Goal: Information Seeking & Learning: Check status

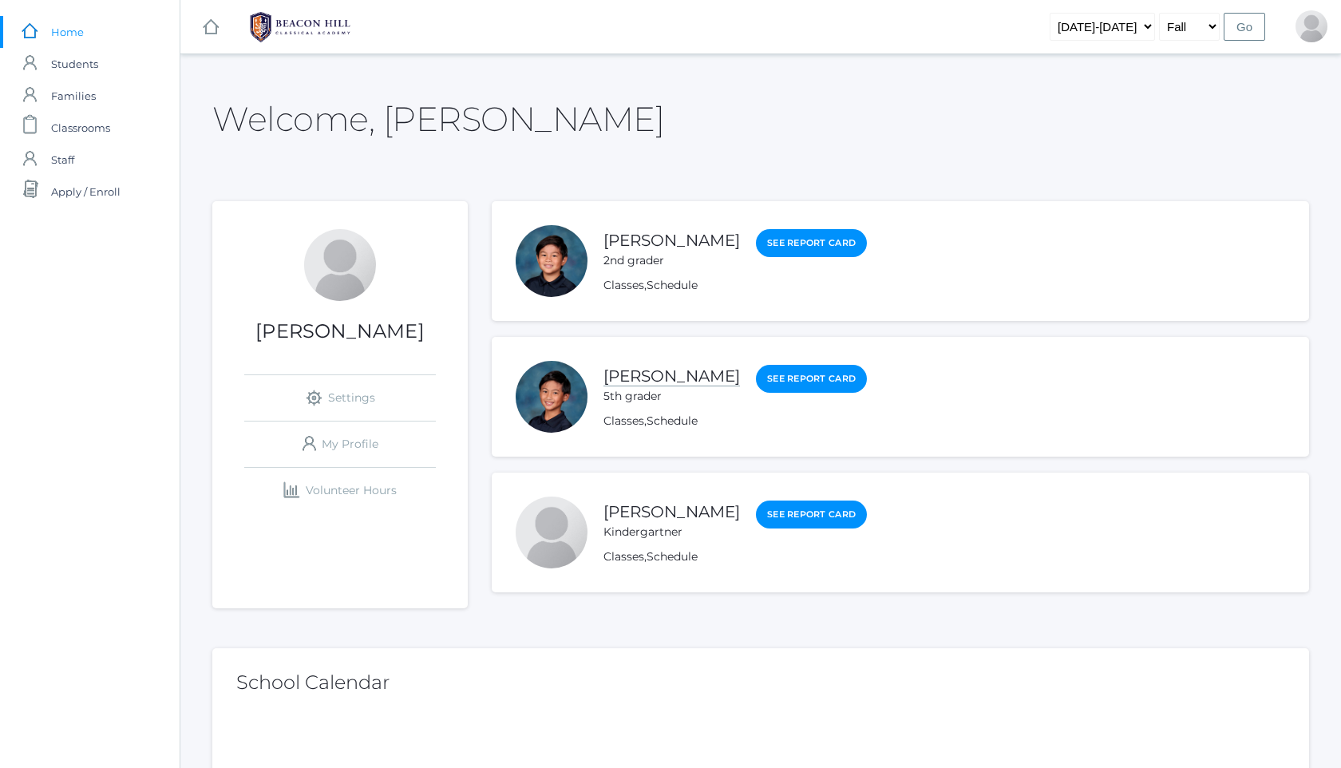
click at [659, 378] on link "[PERSON_NAME]" at bounding box center [672, 376] width 137 height 20
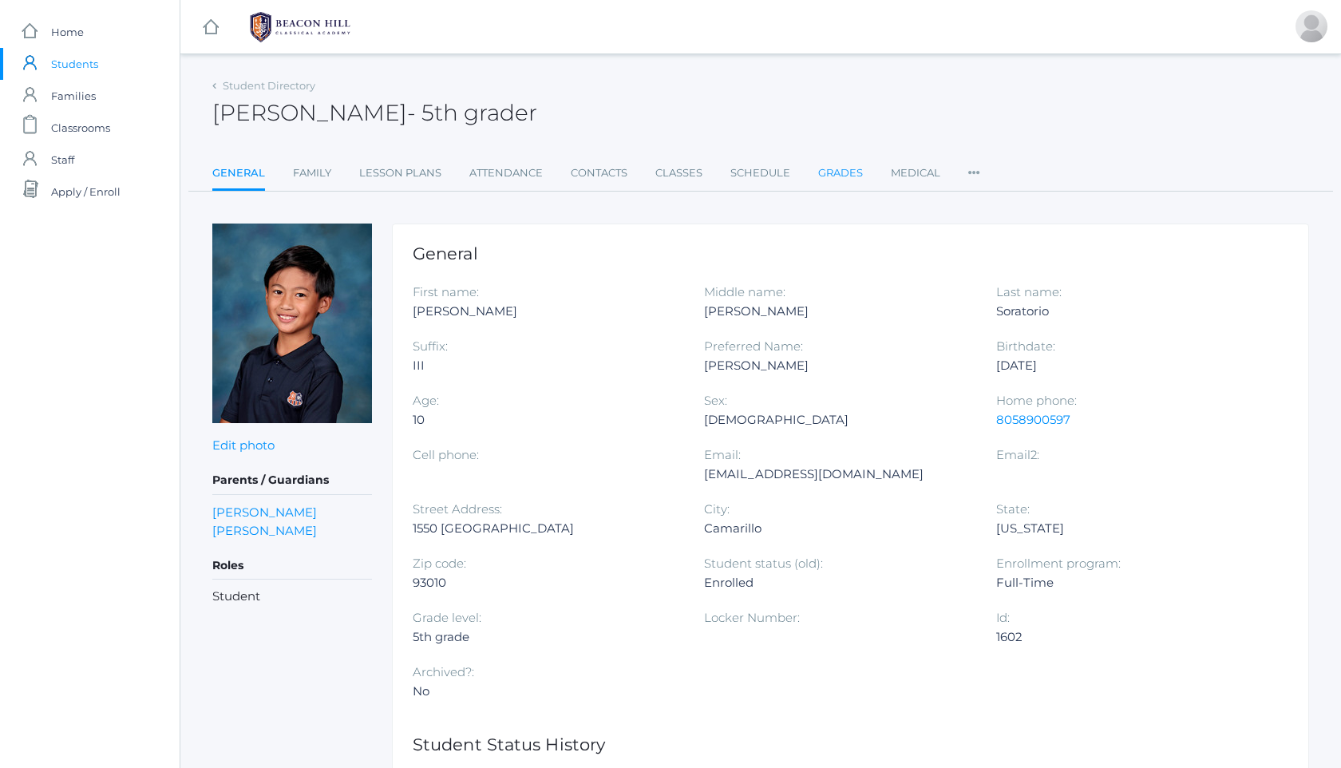
click at [841, 174] on link "Grades" at bounding box center [840, 173] width 45 height 32
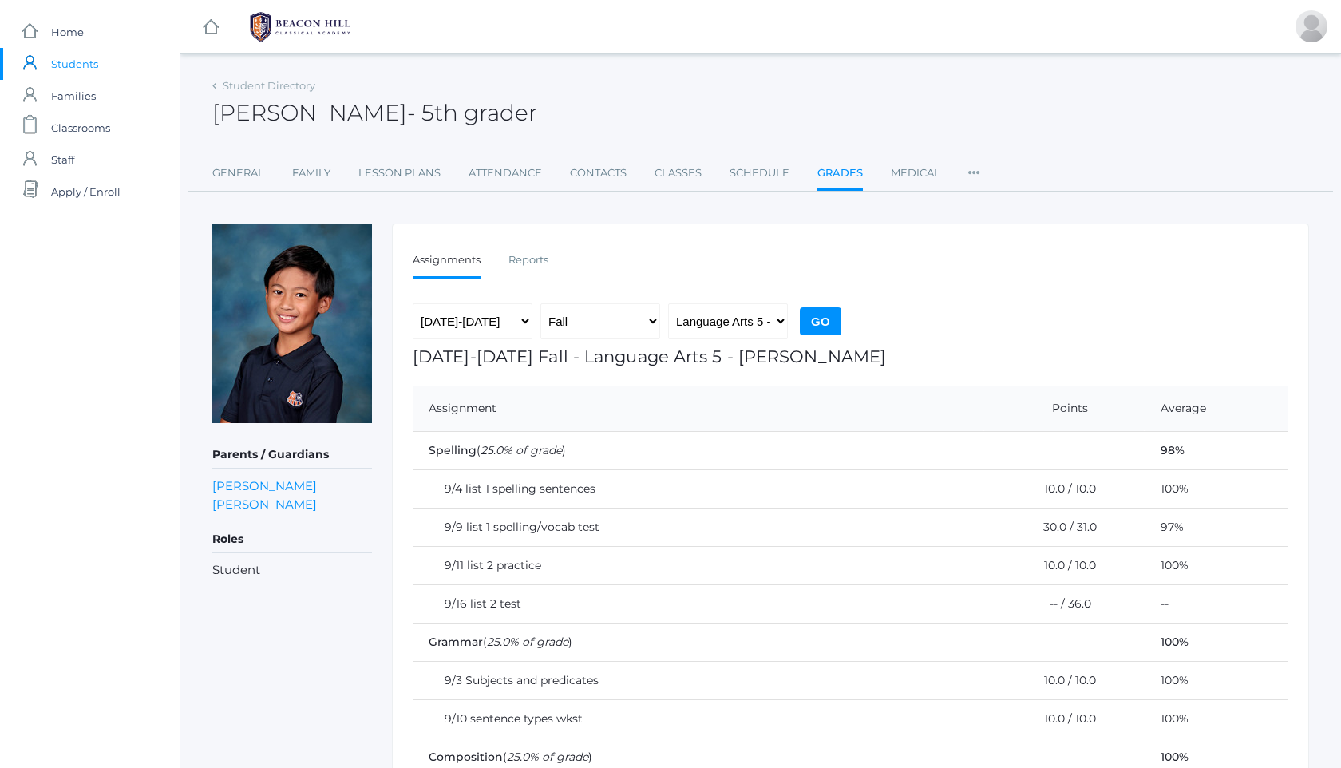
click at [317, 28] on img at bounding box center [300, 27] width 120 height 40
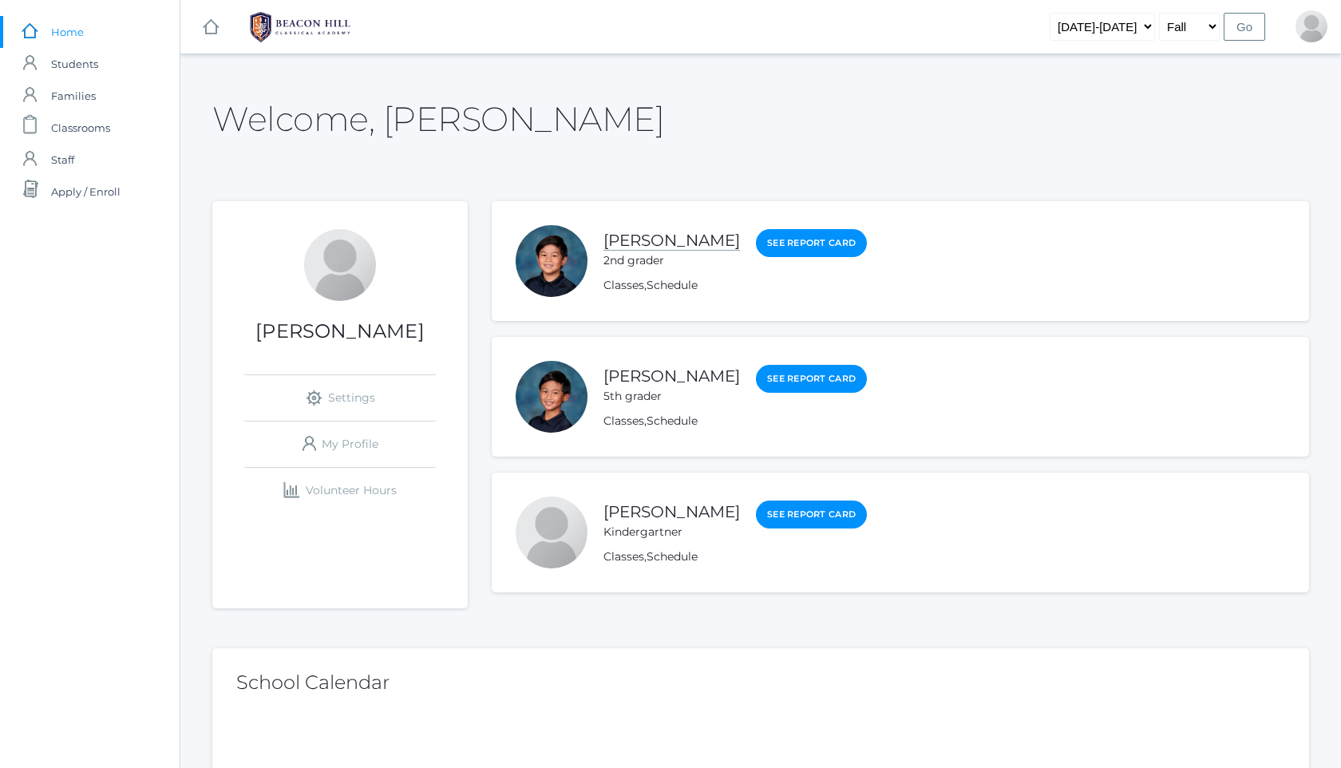
click at [669, 244] on link "[PERSON_NAME]" at bounding box center [672, 241] width 137 height 20
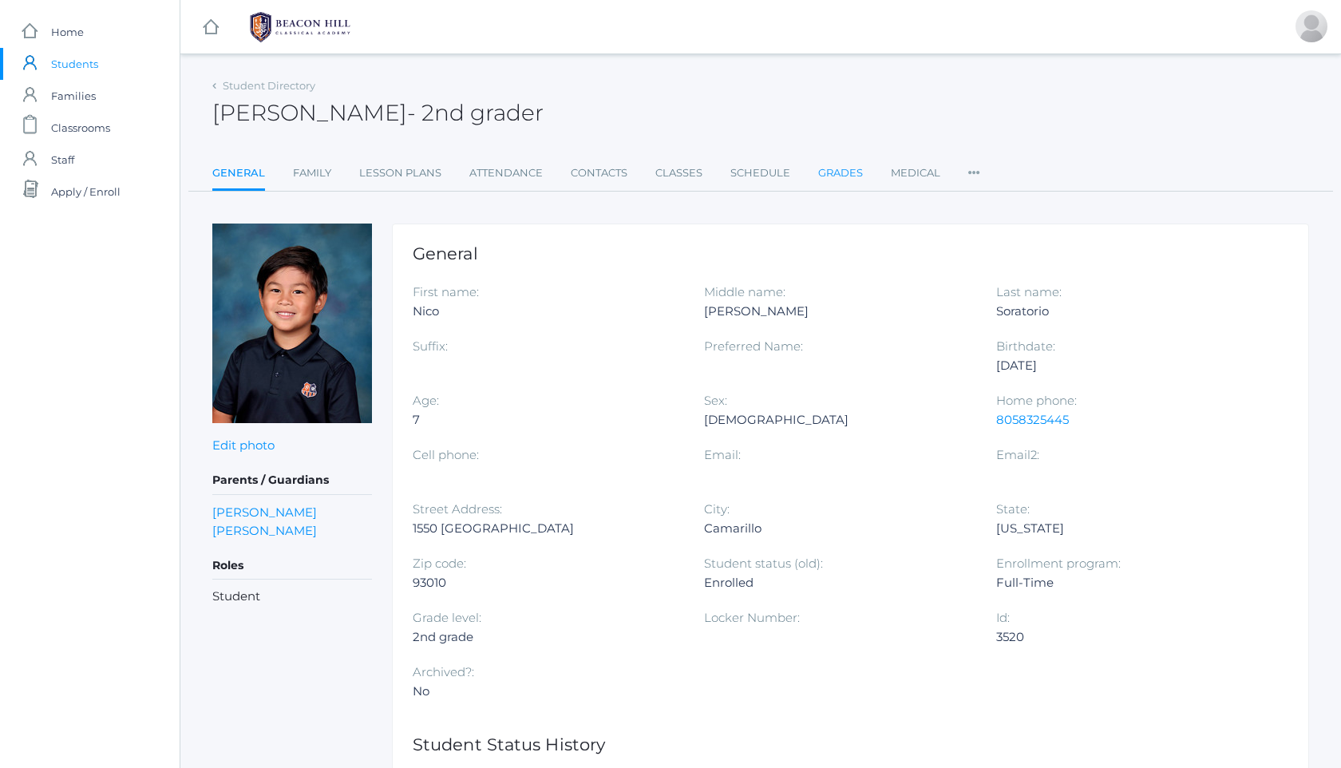
click at [827, 176] on link "Grades" at bounding box center [840, 173] width 45 height 32
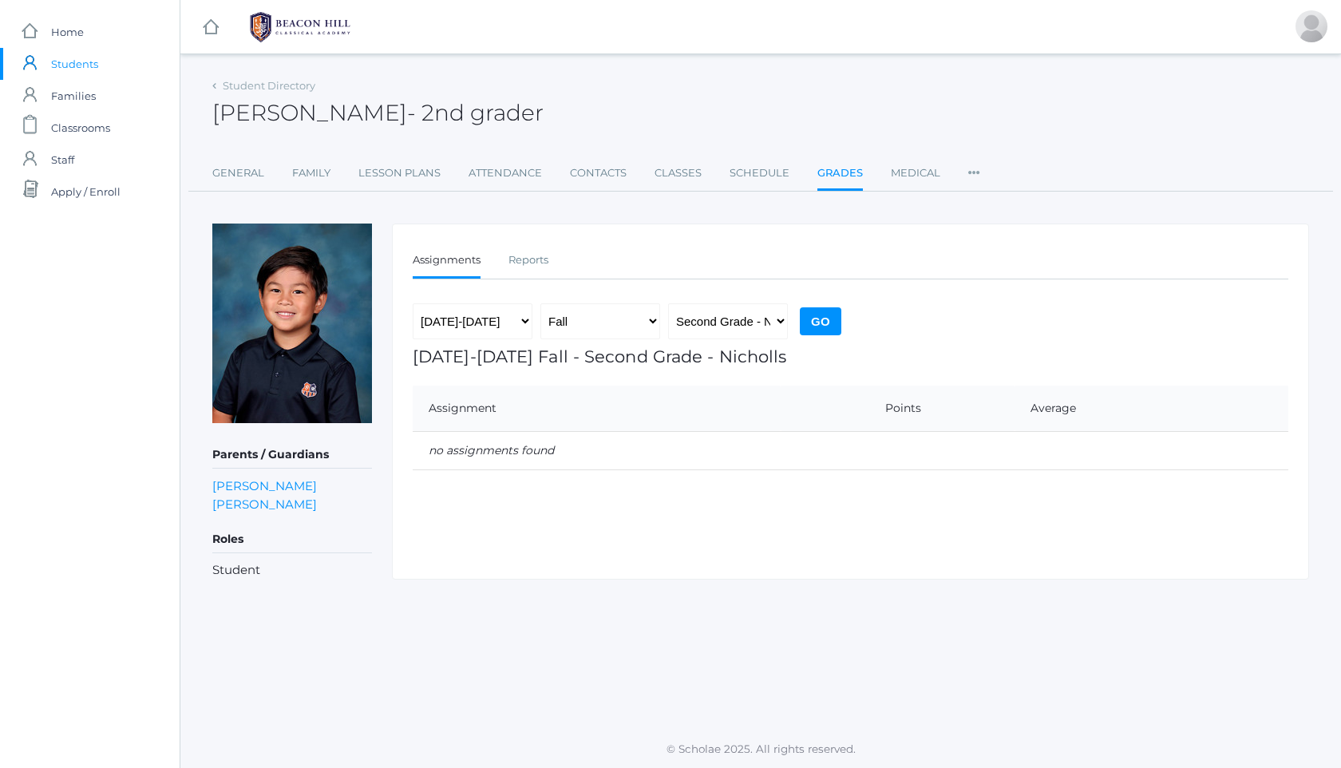
click at [324, 28] on img at bounding box center [300, 27] width 120 height 40
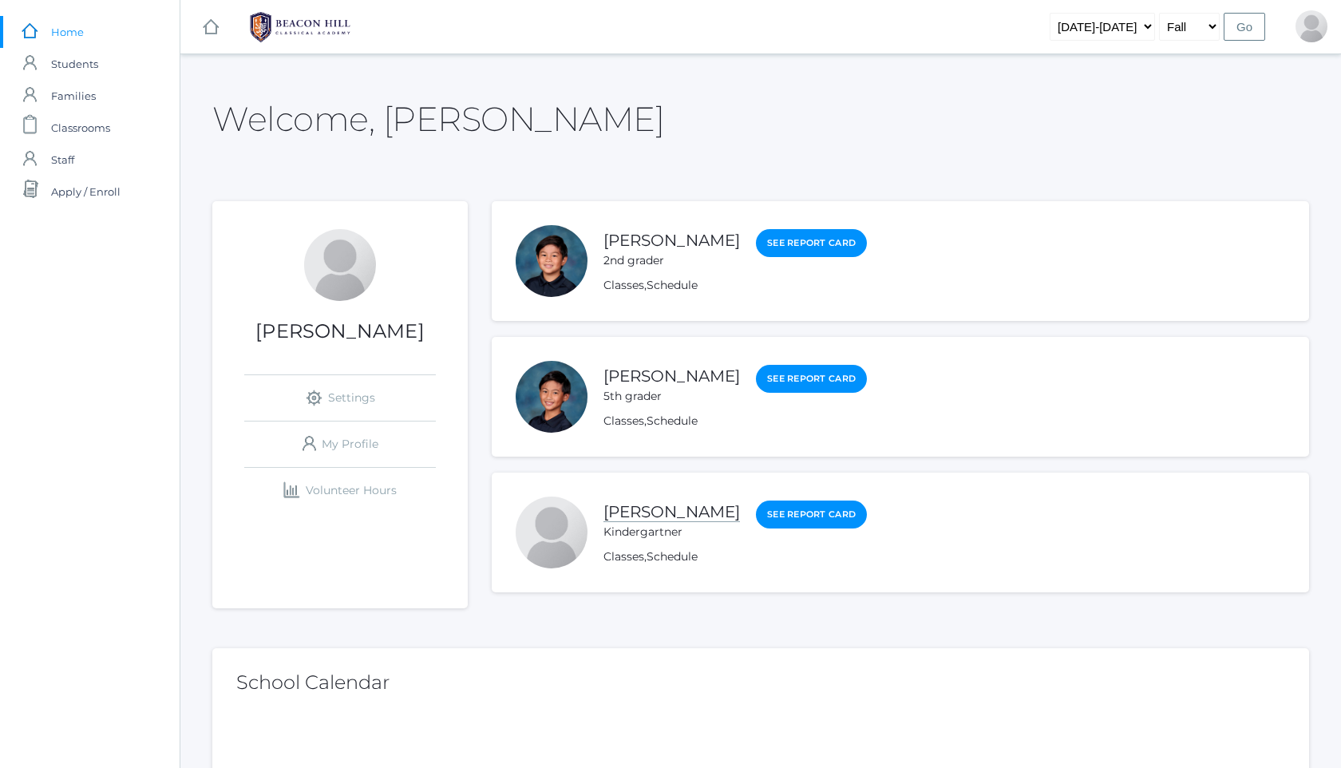
click at [640, 513] on link "[PERSON_NAME]" at bounding box center [672, 512] width 137 height 20
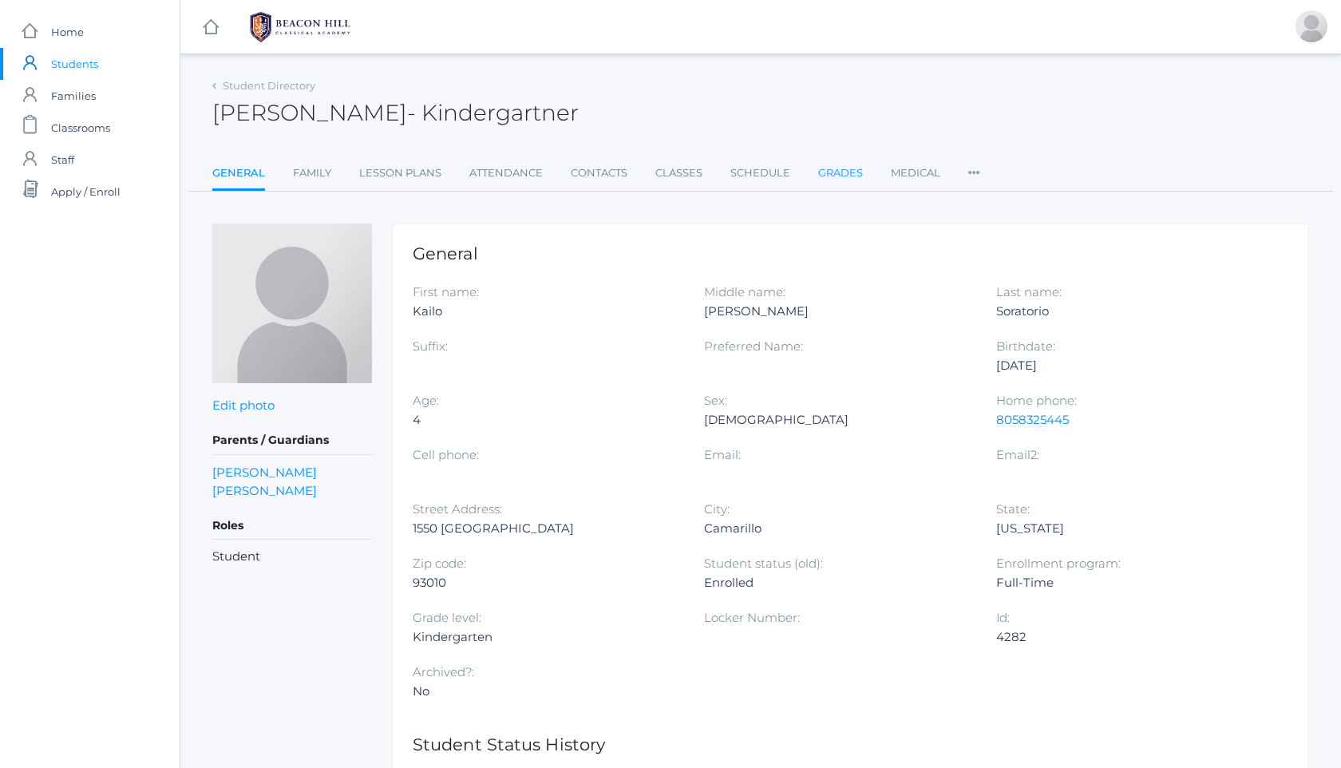
click at [844, 173] on link "Grades" at bounding box center [840, 173] width 45 height 32
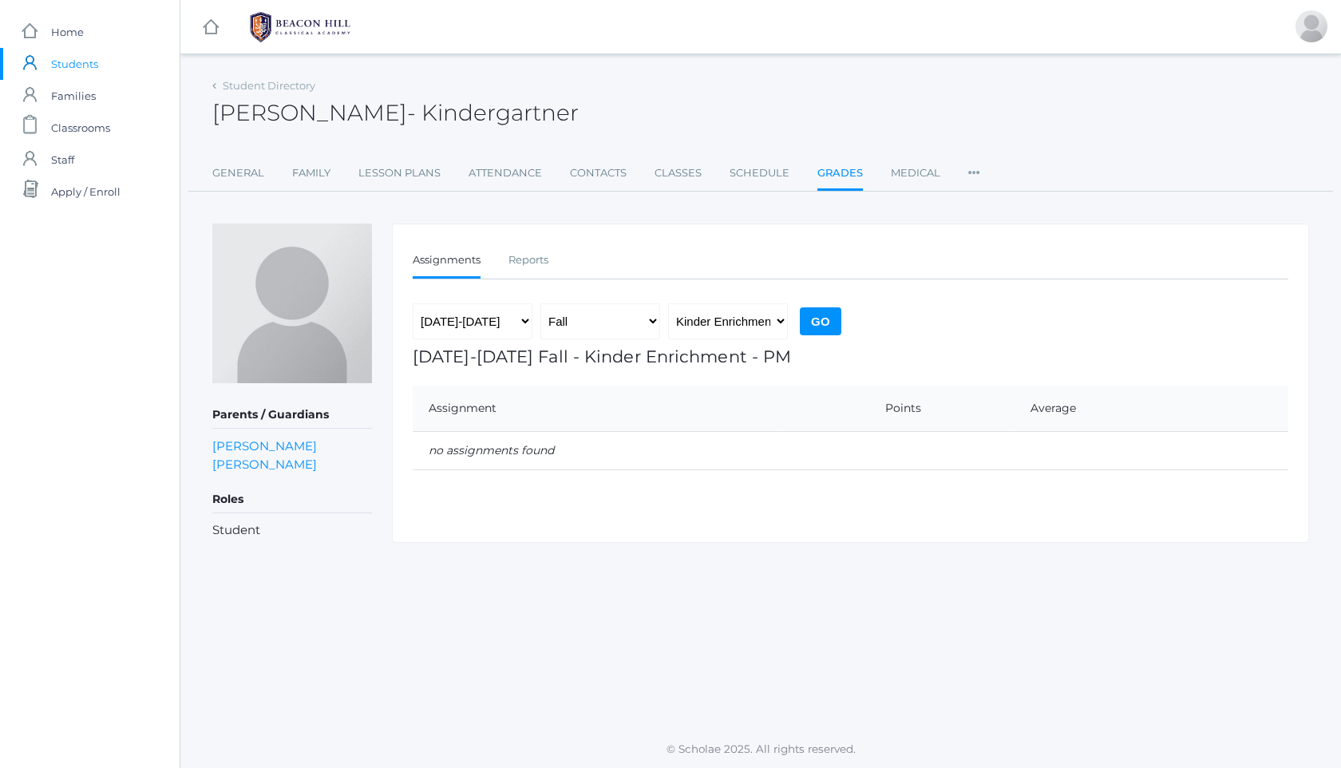
click at [271, 17] on img at bounding box center [300, 27] width 120 height 40
